Goal: Task Accomplishment & Management: Complete application form

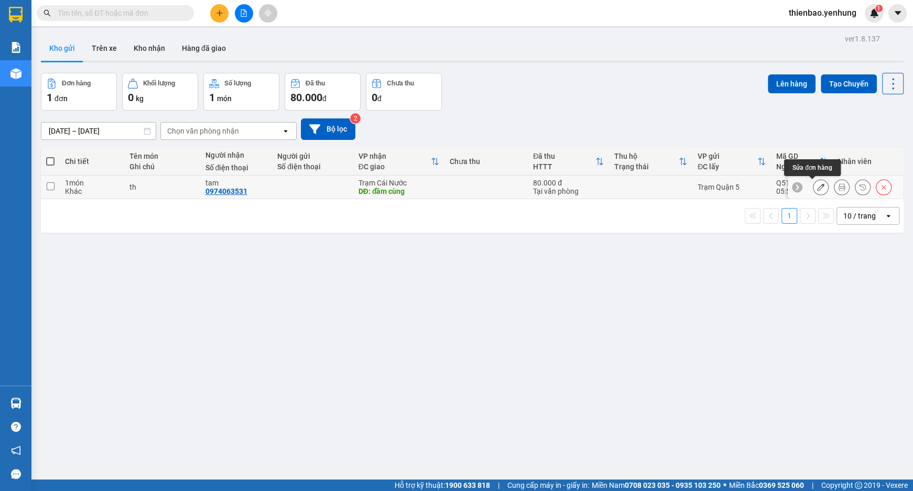
click at [817, 184] on icon at bounding box center [820, 186] width 7 height 7
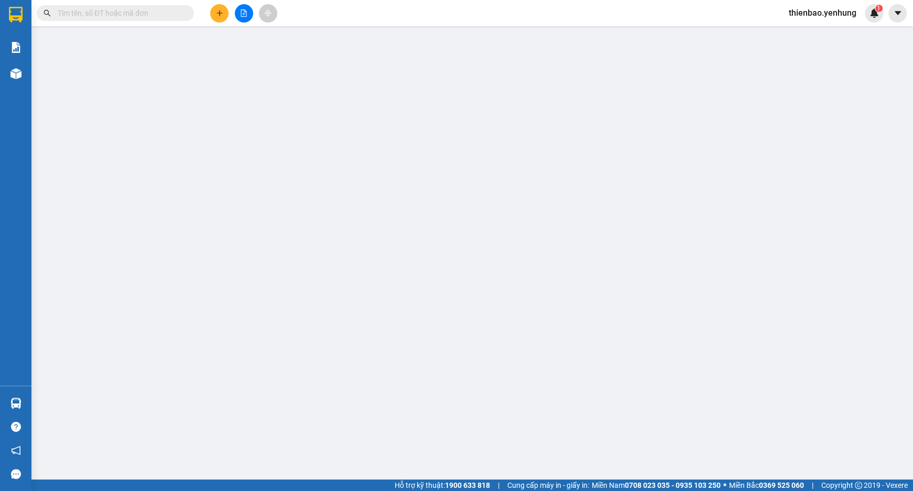
type input "0974063531"
type input "tam"
type input "đầm cùng"
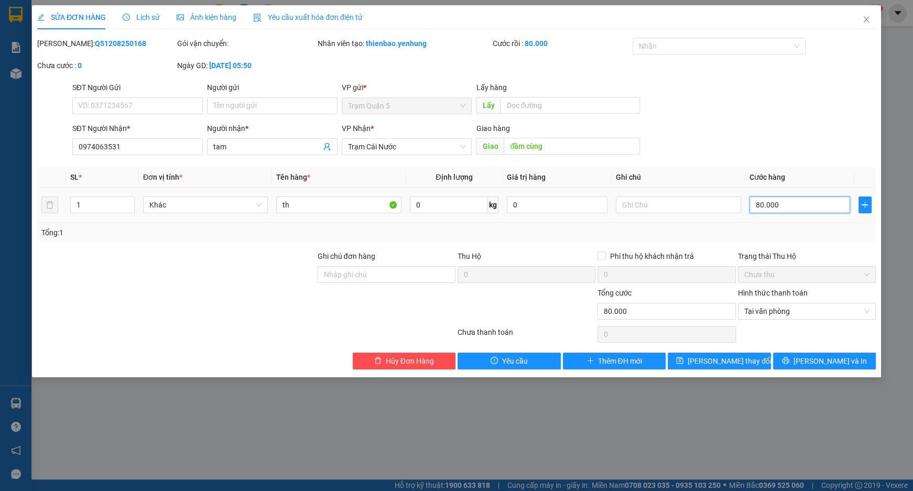
click at [781, 203] on input "80.000" at bounding box center [799, 204] width 101 height 17
type input "0"
type input "6"
type input "06"
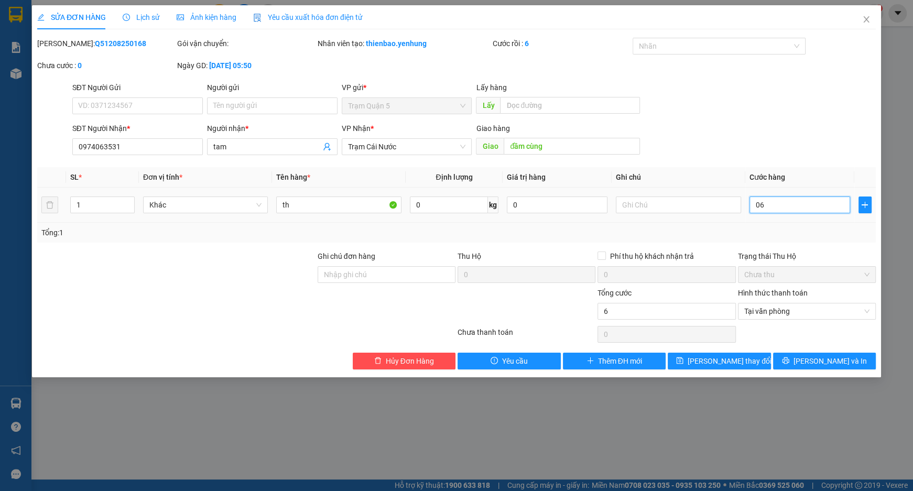
type input "60"
type input "060"
type input "60.000"
click at [789, 119] on form "SĐT Người Gửi VD: 0371234567 Người gửi Tên người gửi VP gửi * Trạm Quận 5 Lấy h…" at bounding box center [456, 121] width 838 height 78
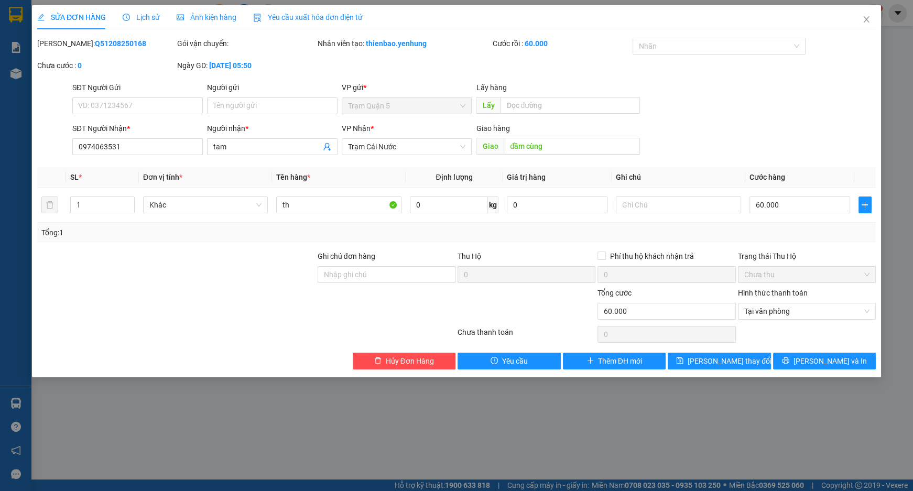
click at [788, 123] on div "SĐT Người Nhận * 0974063531 Người nhận * tam VP Nhận * Trạm Cái Nước Giao hàng …" at bounding box center [473, 141] width 807 height 37
click at [837, 359] on span "[PERSON_NAME] và In" at bounding box center [829, 361] width 73 height 12
click at [723, 363] on span "[PERSON_NAME] thay đổi" at bounding box center [729, 361] width 84 height 12
drag, startPoint x: 863, startPoint y: 15, endPoint x: 836, endPoint y: 29, distance: 30.7
click at [866, 15] on span "Close" at bounding box center [865, 19] width 29 height 29
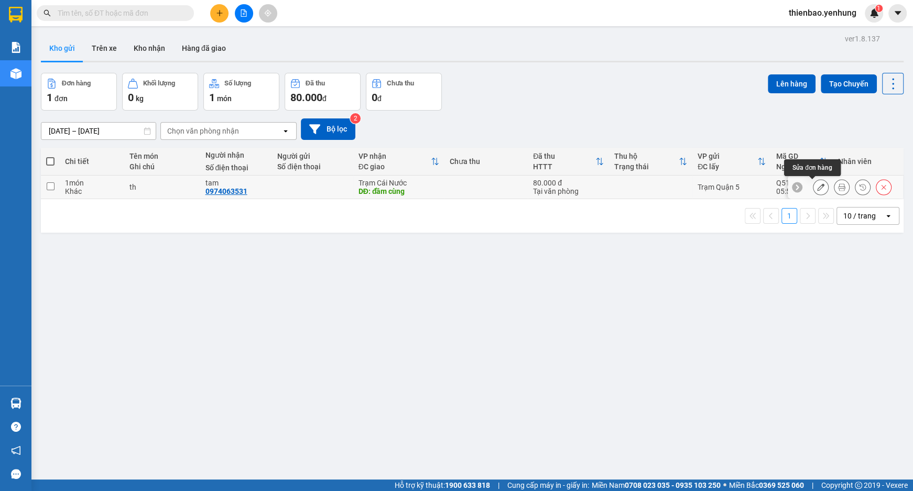
click at [817, 184] on icon at bounding box center [820, 186] width 7 height 7
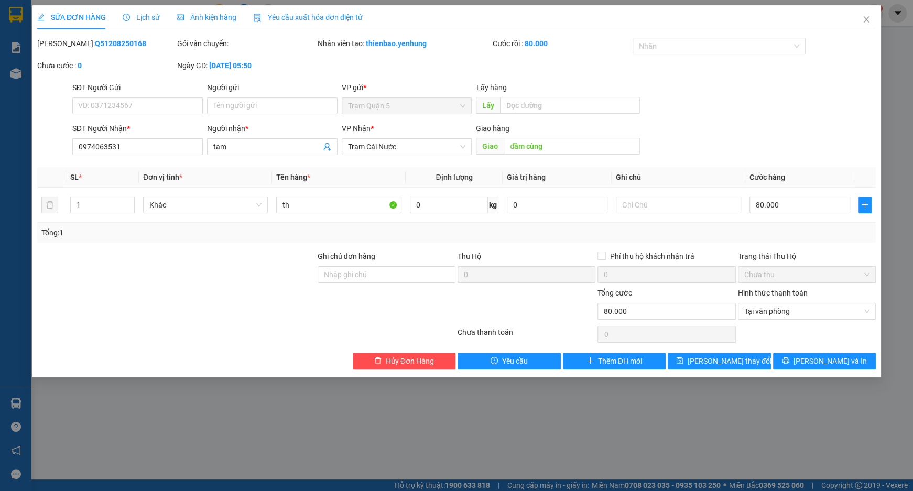
type input "0974063531"
type input "tam"
type input "đầm cùng"
click at [788, 203] on input "80.000" at bounding box center [799, 204] width 101 height 17
type input "0"
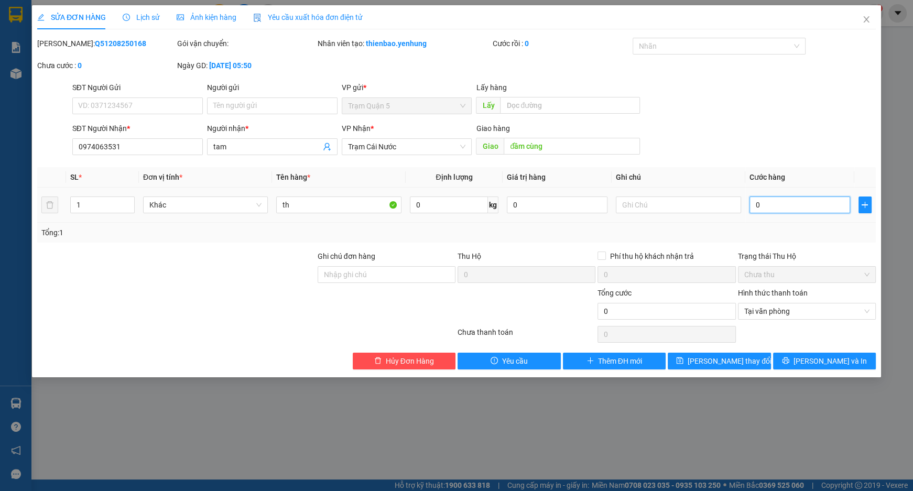
type input "0"
type input "6"
type input "06"
type input "60"
type input "060"
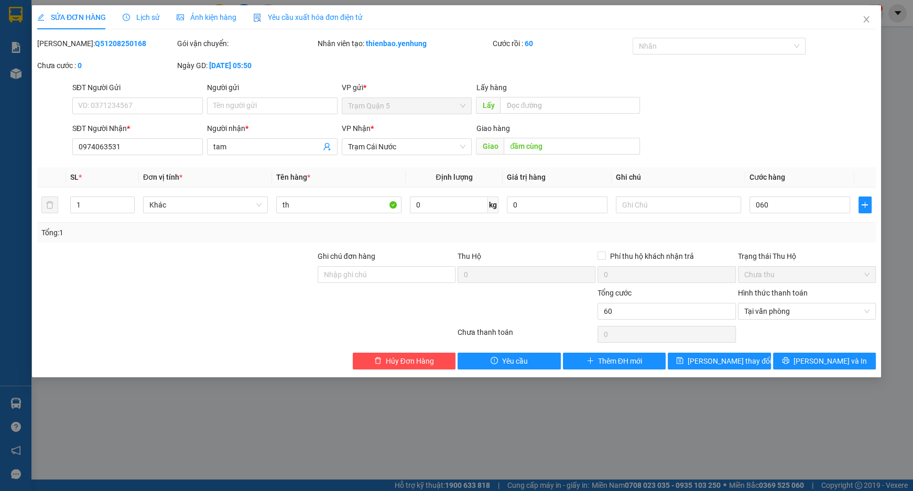
type input "60.000"
click at [762, 106] on div "SĐT Người Gửi VD: 0371234567 Người gửi Tên người gửi VP gửi * Trạm Quận 5 Lấy h…" at bounding box center [473, 100] width 807 height 37
click at [728, 364] on span "[PERSON_NAME] thay đổi" at bounding box center [729, 361] width 84 height 12
click at [866, 19] on icon "close" at bounding box center [866, 19] width 6 height 6
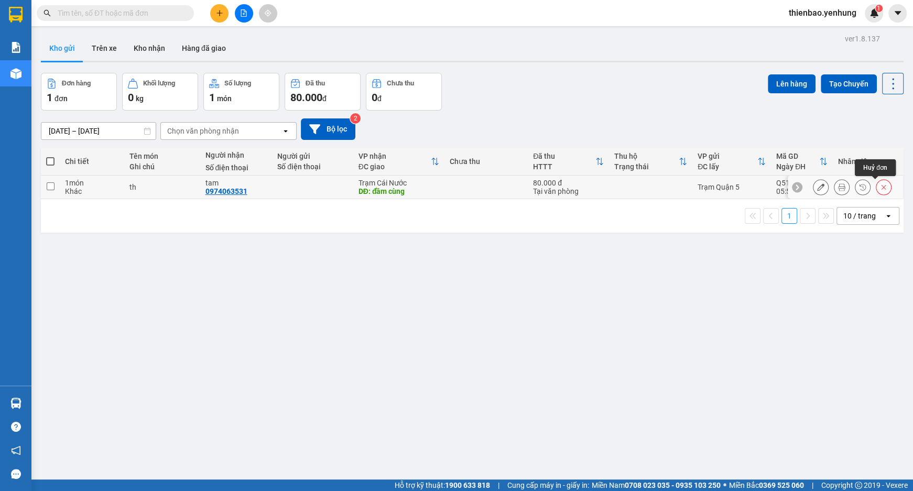
click at [881, 187] on icon at bounding box center [883, 187] width 5 height 5
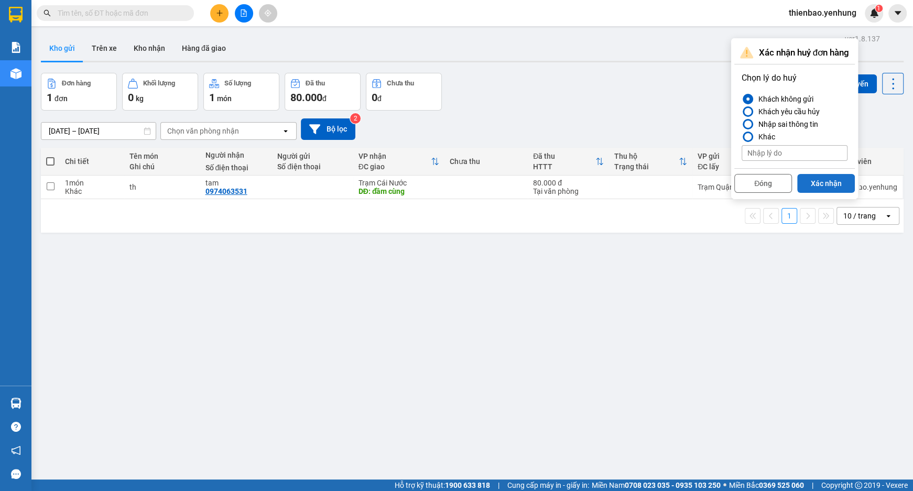
click at [824, 189] on button "Xác nhận" at bounding box center [826, 183] width 58 height 19
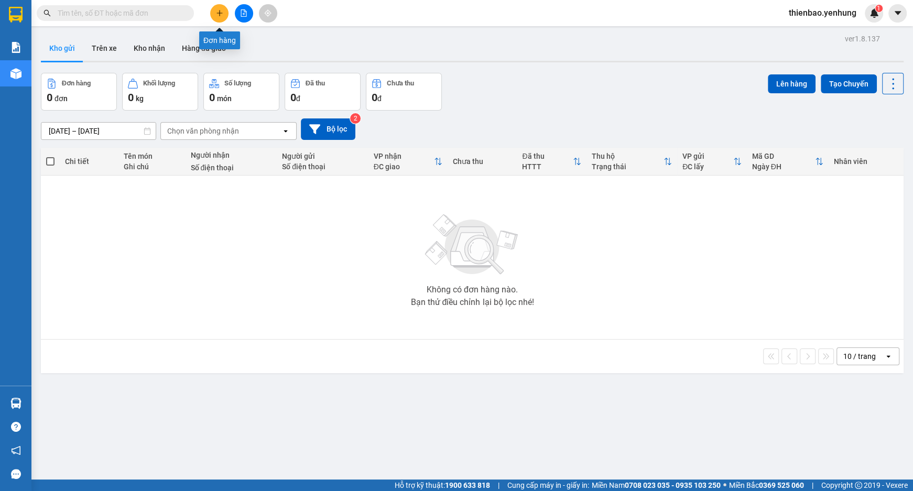
click at [221, 14] on icon "plus" at bounding box center [219, 12] width 7 height 7
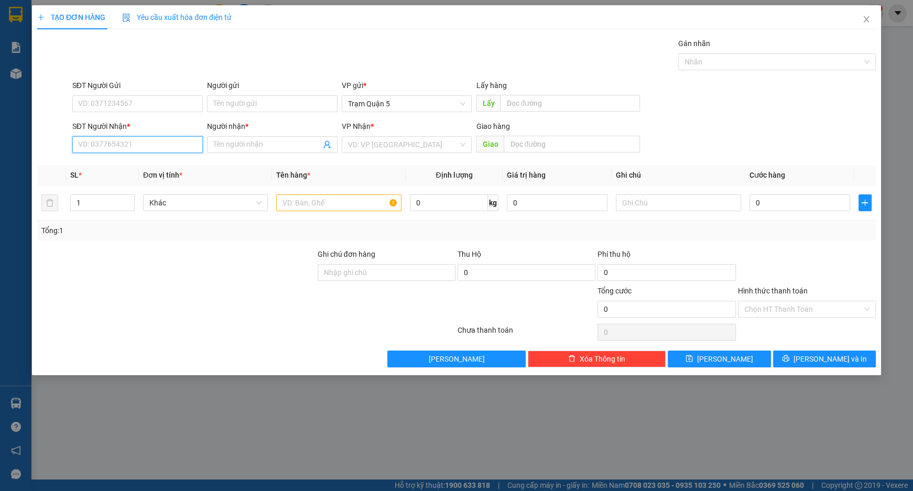
drag, startPoint x: 169, startPoint y: 146, endPoint x: 202, endPoint y: 133, distance: 35.0
click at [191, 136] on input "SĐT Người Nhận *" at bounding box center [137, 144] width 130 height 17
type input "0974063531"
click at [149, 169] on div "0974063531 - tam" at bounding box center [138, 166] width 118 height 12
type input "tam"
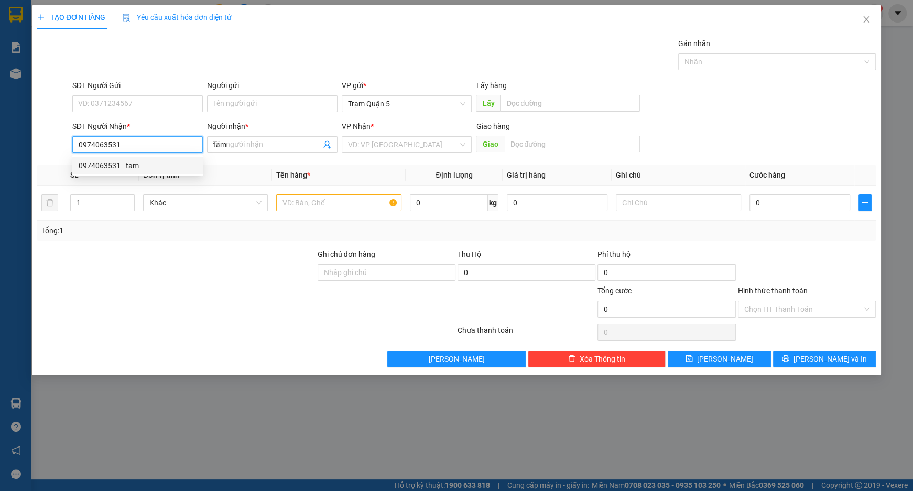
type input "80.000"
type input "0974063531"
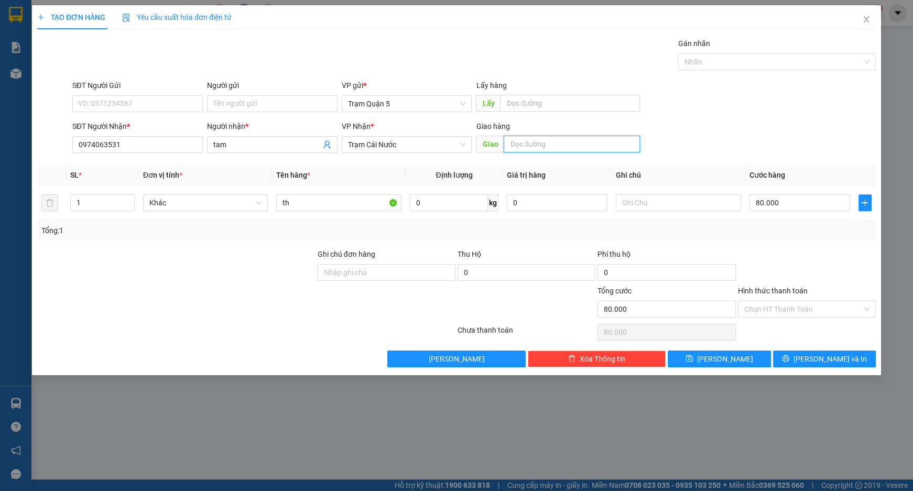
drag, startPoint x: 575, startPoint y: 147, endPoint x: 573, endPoint y: 128, distance: 18.9
click at [576, 145] on input "text" at bounding box center [572, 144] width 136 height 17
type input "d"
type input "đầm cùng"
type input "0"
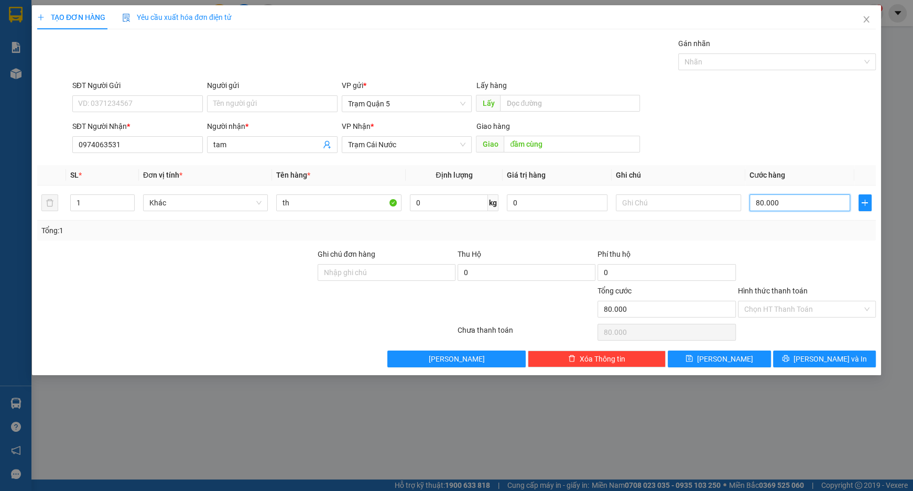
type input "0"
type input "6"
type input "06"
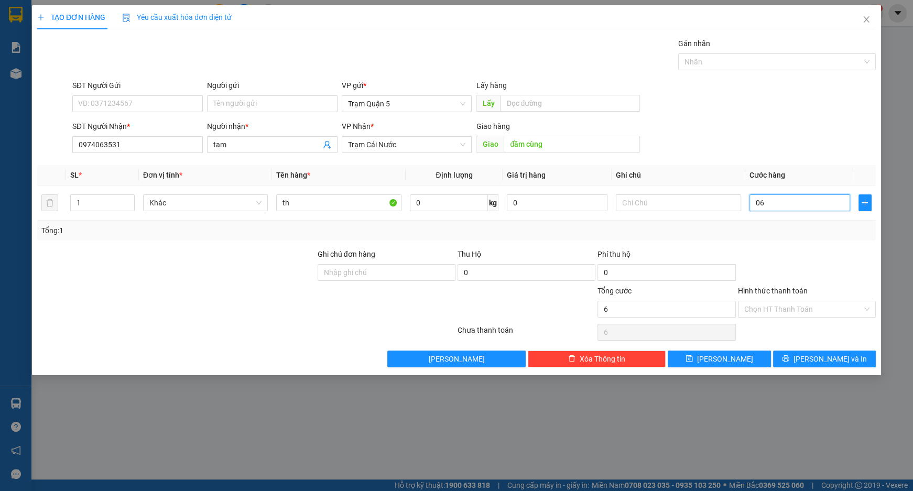
type input "60"
type input "060"
type input "60.000"
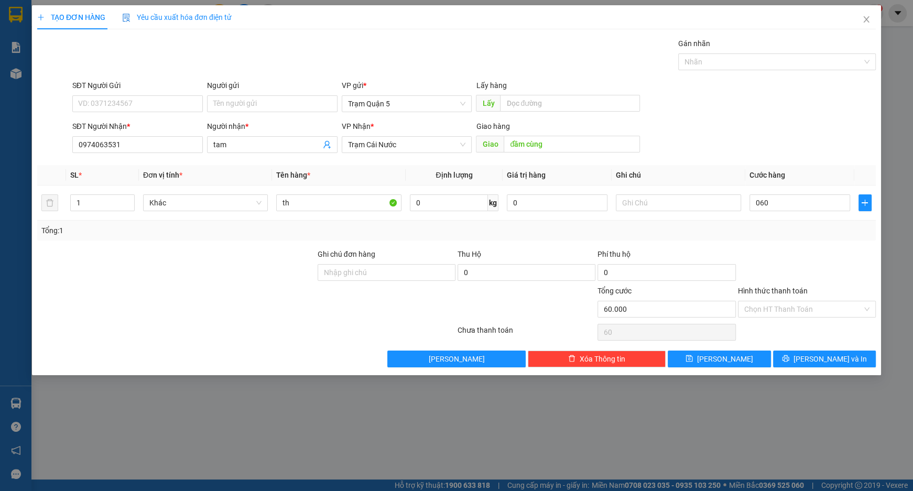
type input "60.000"
click at [803, 149] on div "SĐT Người Nhận * 0974063531 Người nhận * tam VP Nhận * Trạm Cái Nước Giao hàng …" at bounding box center [473, 139] width 807 height 37
click at [297, 203] on input "th" at bounding box center [338, 202] width 125 height 17
type input "t"
type input "hộp nhỏ"
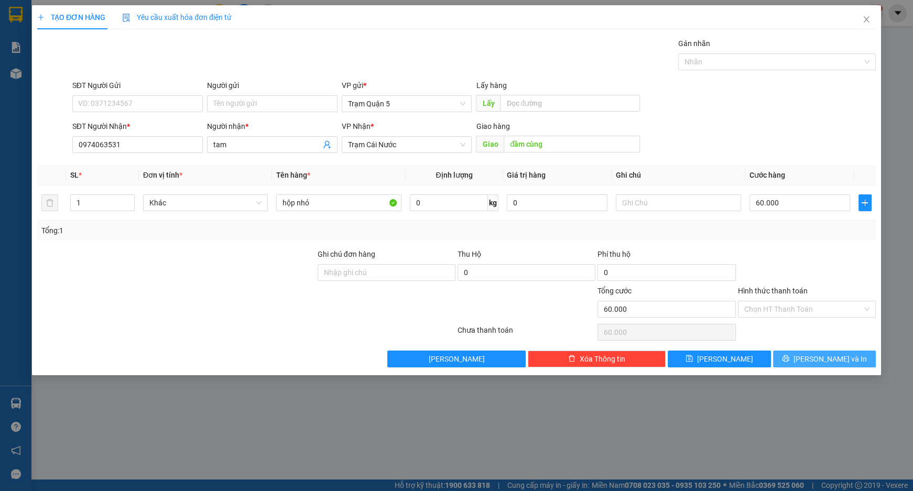
click at [820, 356] on span "[PERSON_NAME] và In" at bounding box center [829, 359] width 73 height 12
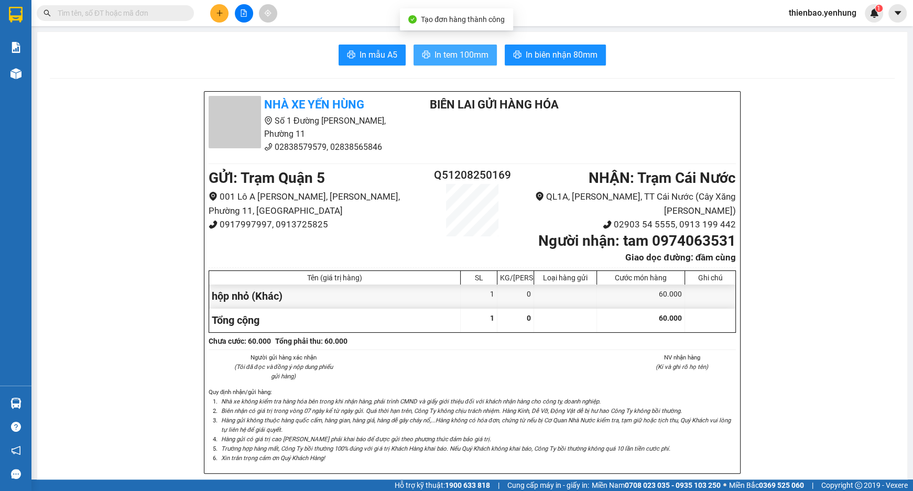
click at [455, 46] on button "In tem 100mm" at bounding box center [454, 55] width 83 height 21
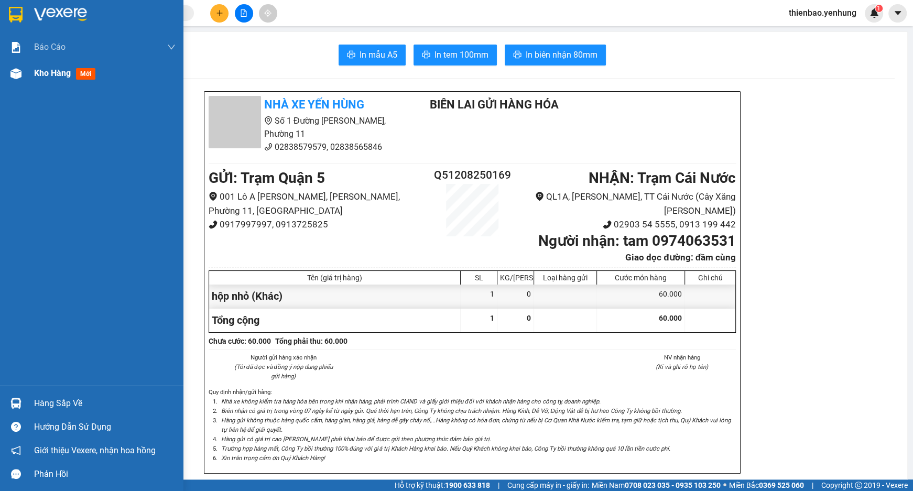
click at [11, 73] on img at bounding box center [15, 73] width 11 height 11
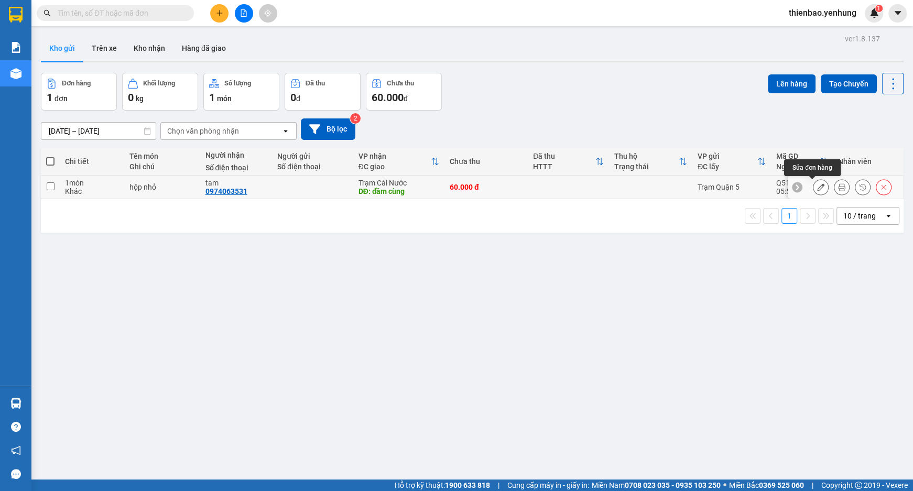
click at [813, 188] on div at bounding box center [821, 187] width 16 height 16
click at [814, 183] on button at bounding box center [820, 187] width 15 height 18
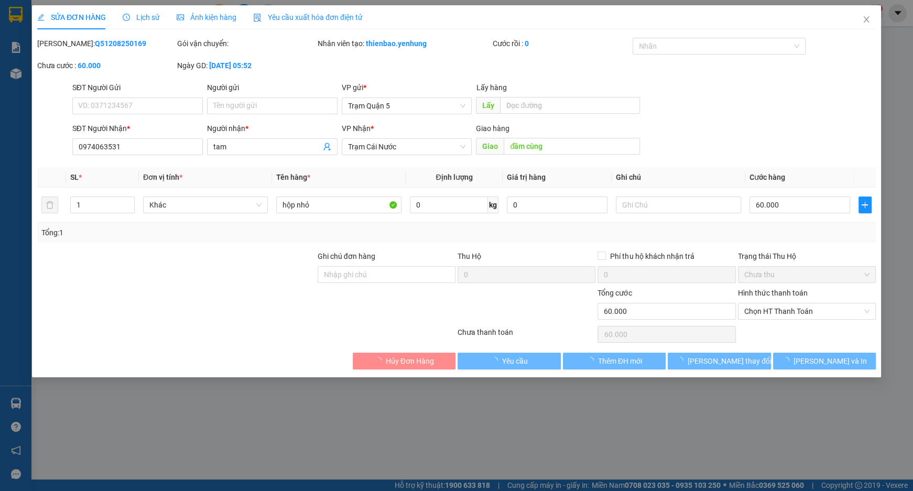
type input "0974063531"
type input "tam"
type input "đầm cùng"
type input "60.000"
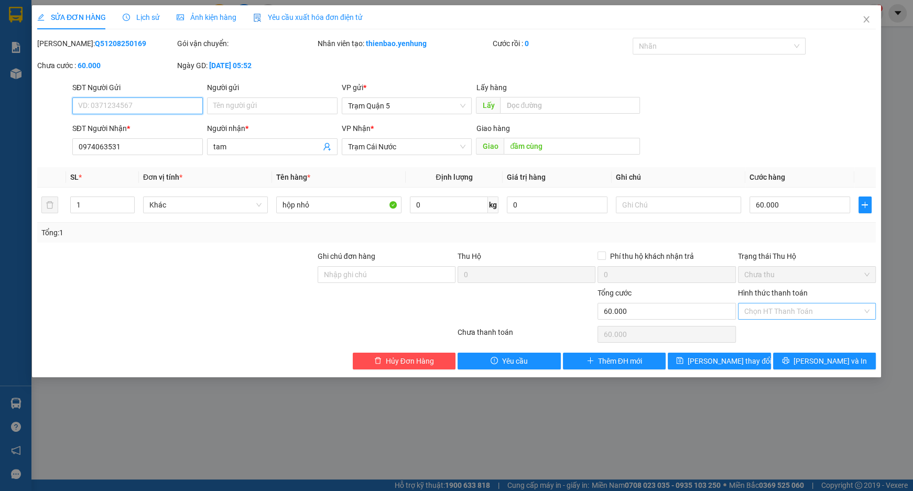
click at [862, 304] on div "Chọn HT Thanh Toán" at bounding box center [807, 311] width 138 height 17
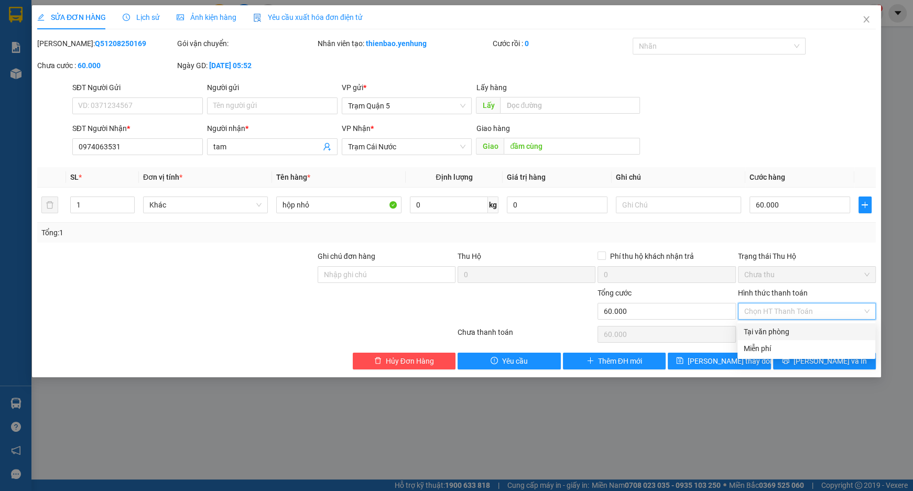
drag, startPoint x: 823, startPoint y: 331, endPoint x: 836, endPoint y: 320, distance: 16.8
click at [827, 326] on div "Tại văn phòng" at bounding box center [806, 332] width 125 height 12
type input "0"
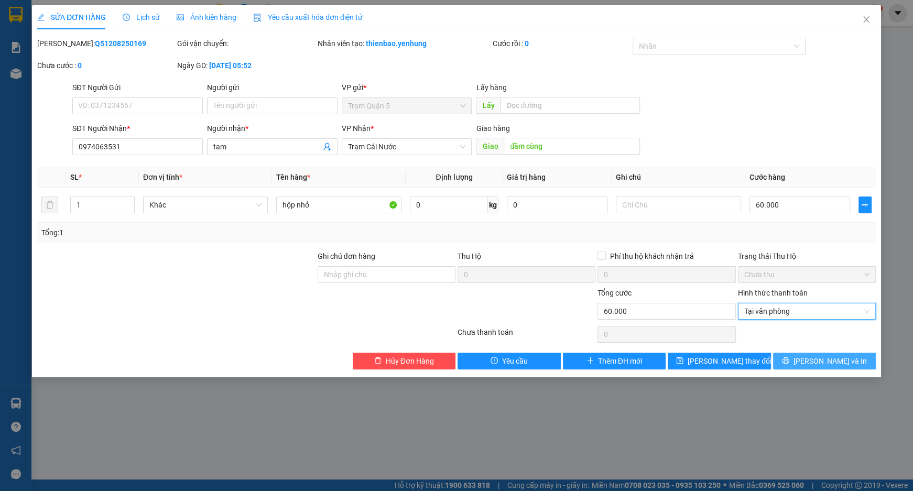
click at [829, 358] on span "[PERSON_NAME] và In" at bounding box center [829, 361] width 73 height 12
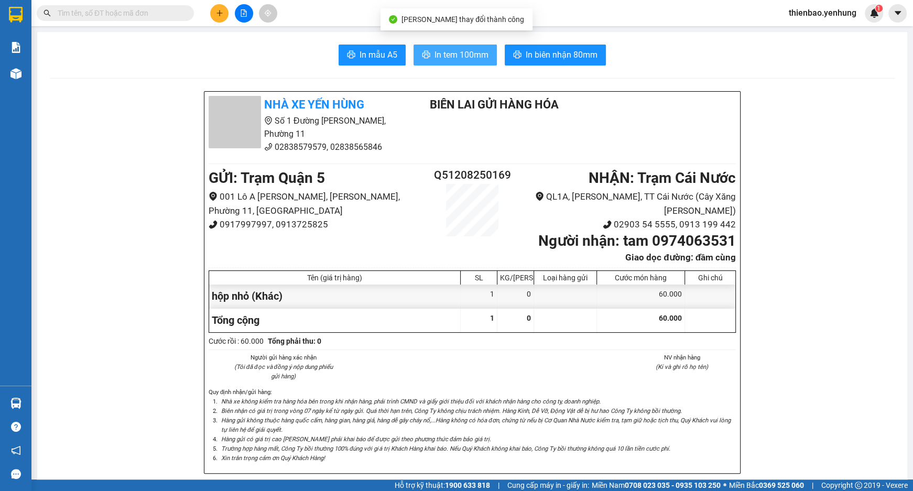
click at [448, 56] on span "In tem 100mm" at bounding box center [461, 54] width 54 height 13
